Goal: Transaction & Acquisition: Download file/media

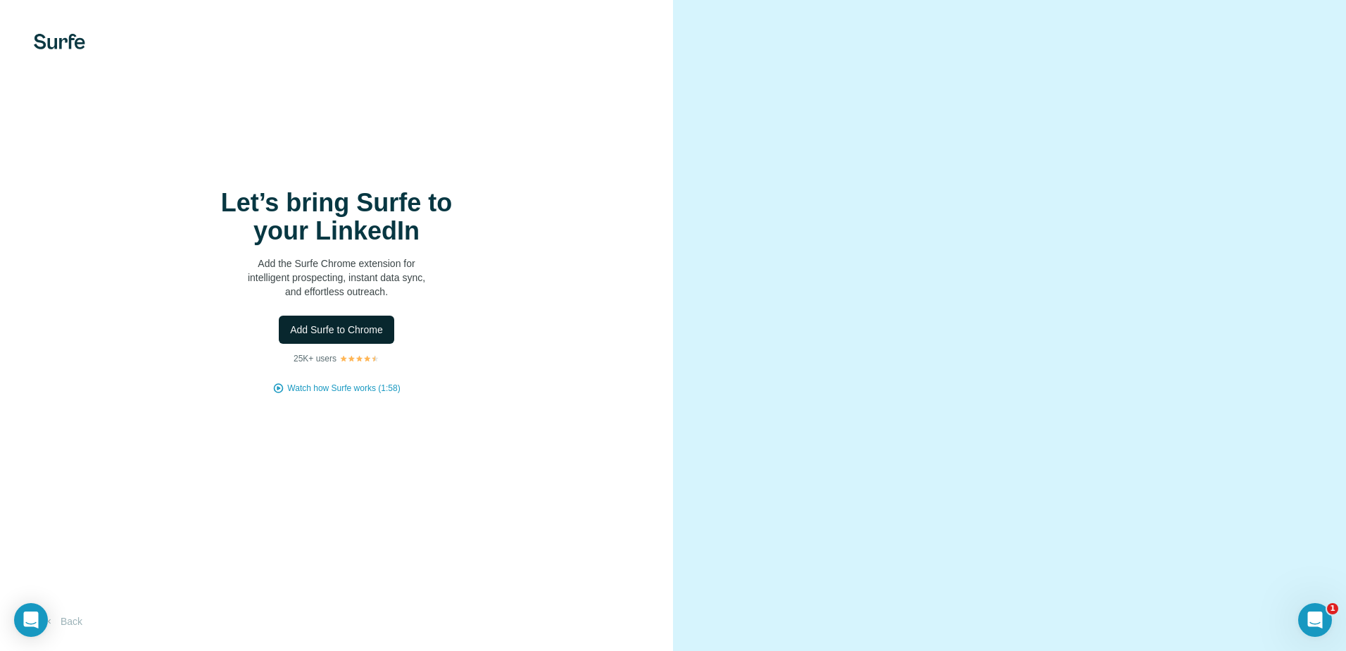
click at [341, 328] on span "Add Surfe to Chrome" at bounding box center [336, 329] width 93 height 14
